Goal: Information Seeking & Learning: Learn about a topic

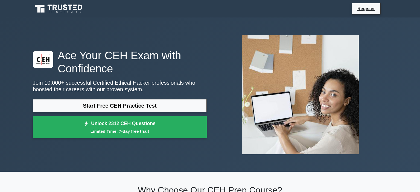
scroll to position [86, 0]
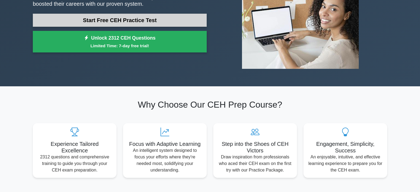
click at [150, 17] on link "Start Free CEH Practice Test" at bounding box center [120, 20] width 174 height 13
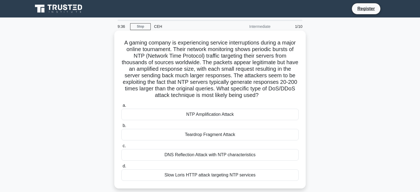
click at [123, 43] on h5 "A gaming company is experiencing service interruptions during a major online to…" at bounding box center [210, 69] width 178 height 60
drag, startPoint x: 123, startPoint y: 43, endPoint x: 251, endPoint y: 93, distance: 137.5
click at [251, 93] on h5 "A gaming company is experiencing service interruptions during a major online to…" at bounding box center [210, 69] width 178 height 60
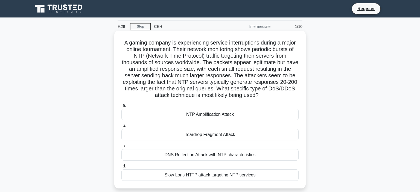
drag, startPoint x: 251, startPoint y: 93, endPoint x: 122, endPoint y: 46, distance: 137.5
click at [122, 46] on h5 "A gaming company is experiencing service interruptions during a major online to…" at bounding box center [210, 69] width 178 height 60
click at [266, 103] on label "a. NTP Amplification Attack" at bounding box center [209, 111] width 177 height 18
click at [121, 104] on input "a. NTP Amplification Attack" at bounding box center [121, 106] width 0 height 4
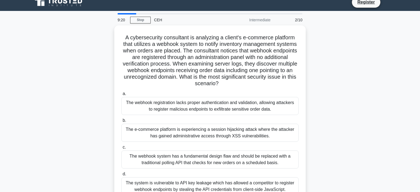
scroll to position [6, 0]
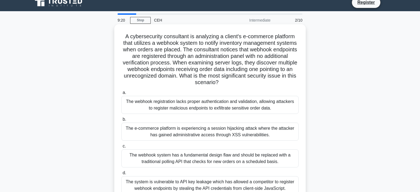
click at [275, 87] on div "A cybersecurity consultant is analyzing a client's e-commerce platform that uti…" at bounding box center [209, 112] width 187 height 173
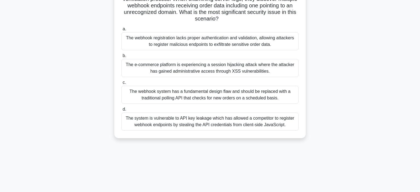
scroll to position [0, 0]
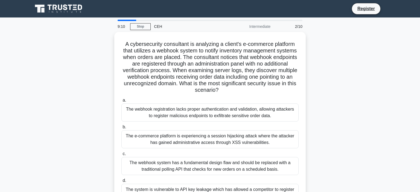
click at [144, 19] on main "9:10 Stop CEH Intermediate 2/10 A cybersecurity consultant is analyzing a clien…" at bounding box center [210, 156] width 420 height 278
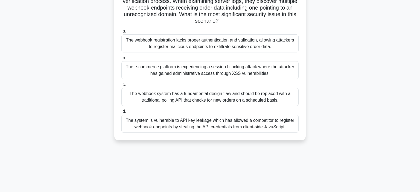
scroll to position [74, 0]
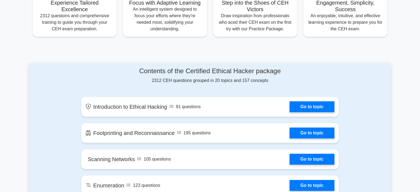
scroll to position [226, 0]
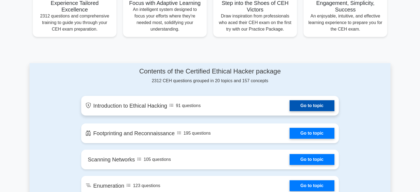
click at [303, 102] on link "Go to topic" at bounding box center [311, 105] width 45 height 11
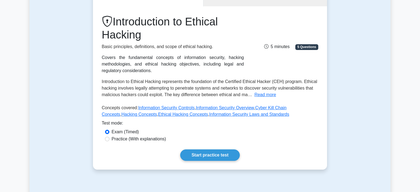
scroll to position [73, 0]
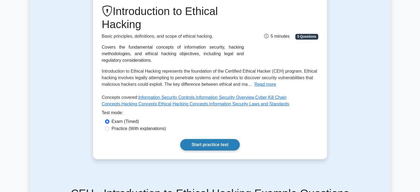
click at [210, 140] on link "Start practice test" at bounding box center [209, 144] width 59 height 11
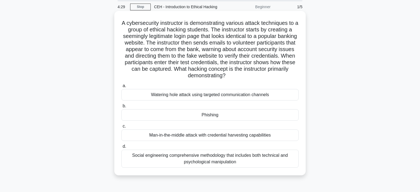
scroll to position [20, 0]
click at [186, 120] on div "Phishing" at bounding box center [209, 114] width 177 height 11
click at [121, 108] on input "b. [GEOGRAPHIC_DATA]" at bounding box center [121, 106] width 0 height 4
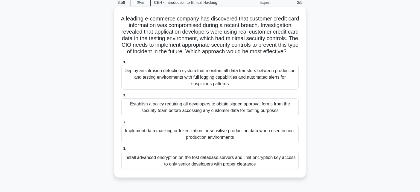
scroll to position [24, 0]
click at [199, 161] on div "Install advanced encryption on the test database servers and limit encryption k…" at bounding box center [209, 161] width 177 height 18
click at [121, 150] on input "d. Install advanced encryption on the test database servers and limit encryptio…" at bounding box center [121, 149] width 0 height 4
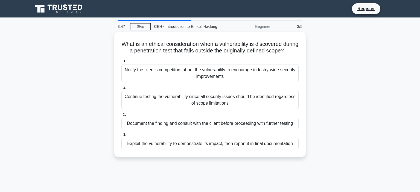
scroll to position [0, 0]
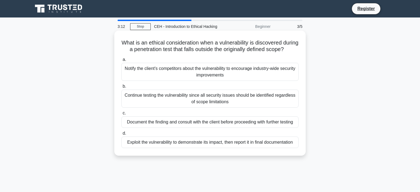
click at [267, 147] on div "Exploit the vulnerability to demonstrate its impact, then report it in final do…" at bounding box center [209, 142] width 177 height 11
click at [121, 135] on input "d. Exploit the vulnerability to demonstrate its impact, then report it in final…" at bounding box center [121, 134] width 0 height 4
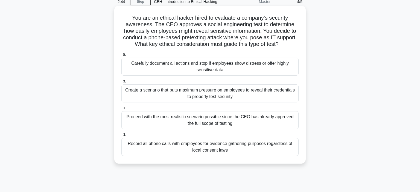
scroll to position [25, 0]
click at [233, 120] on div "Proceed with the most realistic scenario possible since the CEO has already app…" at bounding box center [209, 120] width 177 height 18
click at [121, 110] on input "c. Proceed with the most realistic scenario possible since the CEO has already …" at bounding box center [121, 108] width 0 height 4
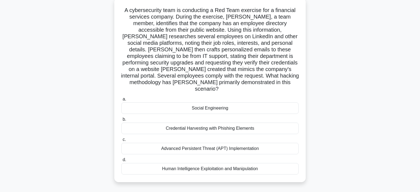
scroll to position [32, 0]
click at [225, 123] on div "Credential Harvesting with Phishing Elements" at bounding box center [209, 128] width 177 height 11
click at [121, 119] on input "b. Credential Harvesting with Phishing Elements" at bounding box center [121, 120] width 0 height 4
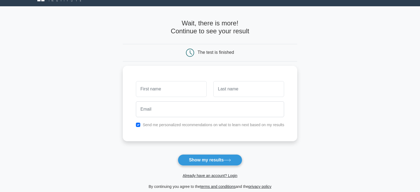
scroll to position [11, 0]
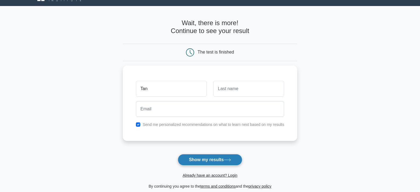
type input "Tan"
click at [205, 159] on button "Show my results" at bounding box center [210, 159] width 64 height 11
type input "Ch"
click at [209, 158] on button "Show my results" at bounding box center [210, 159] width 64 height 11
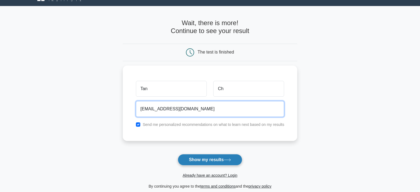
type input "ab@gmail.com"
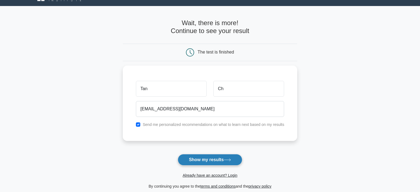
click at [208, 161] on button "Show my results" at bounding box center [210, 159] width 64 height 11
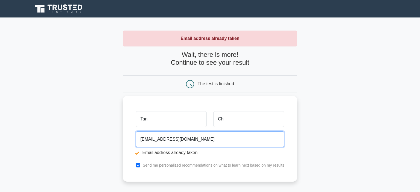
click at [146, 142] on input "ab@gmail.com" at bounding box center [210, 139] width 148 height 16
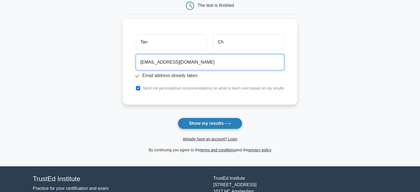
type input "abcdlscw@gmail.com"
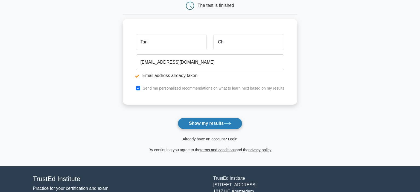
click at [198, 123] on button "Show my results" at bounding box center [210, 123] width 64 height 11
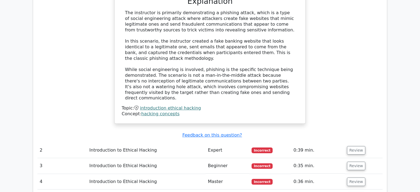
scroll to position [625, 0]
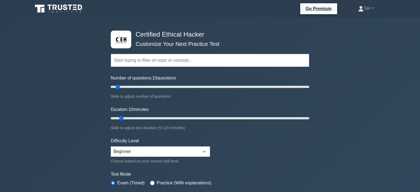
scroll to position [226, 0]
